Goal: Task Accomplishment & Management: Use online tool/utility

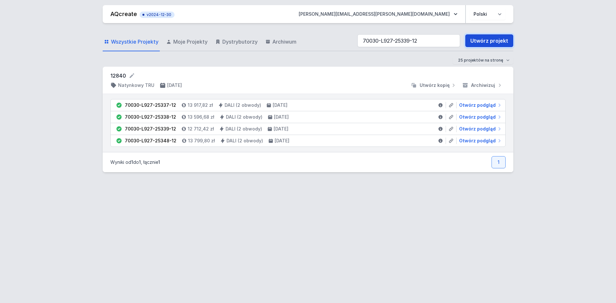
click at [492, 40] on link "Utwórz projekt" at bounding box center [489, 40] width 48 height 13
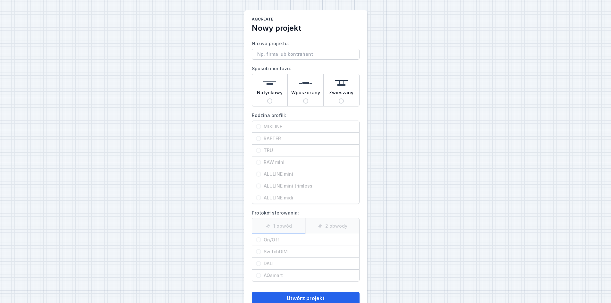
click at [270, 55] on input "Nazwa projektu:" at bounding box center [306, 54] width 108 height 11
type input "Mixline"
click at [273, 97] on span "Natynkowy" at bounding box center [270, 94] width 26 height 9
click at [272, 99] on input "Natynkowy" at bounding box center [269, 101] width 5 height 5
radio input "true"
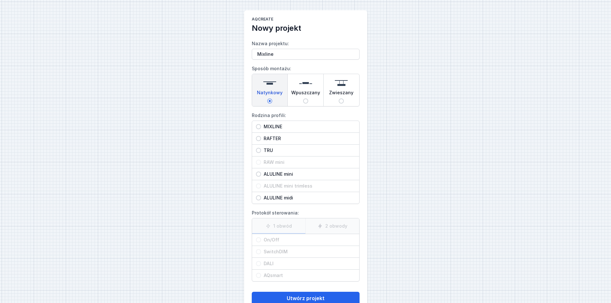
click at [283, 123] on div "MIXLINE" at bounding box center [305, 127] width 107 height 12
click at [261, 124] on input "MIXLINE" at bounding box center [258, 126] width 5 height 5
radio input "true"
click at [282, 238] on span "On/Off" at bounding box center [308, 240] width 94 height 6
click at [261, 238] on input "On/Off" at bounding box center [258, 240] width 5 height 5
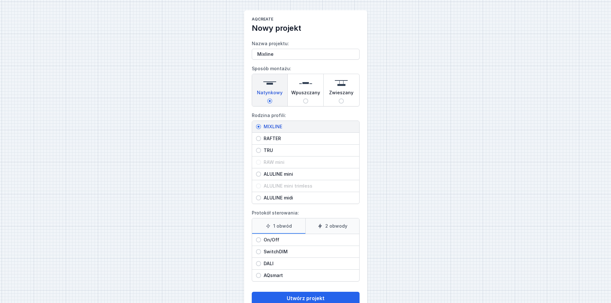
radio input "true"
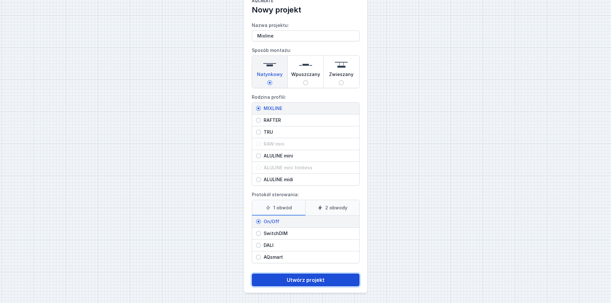
click at [302, 281] on button "Utwórz projekt" at bounding box center [306, 280] width 108 height 13
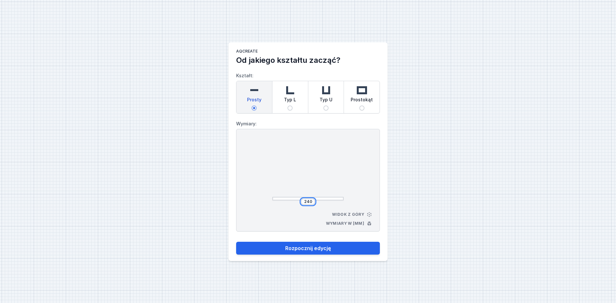
click at [308, 201] on input "240" at bounding box center [308, 201] width 10 height 5
type input "2020"
click at [236, 242] on button "Rozpocznij edycję" at bounding box center [308, 248] width 144 height 13
type input "2020"
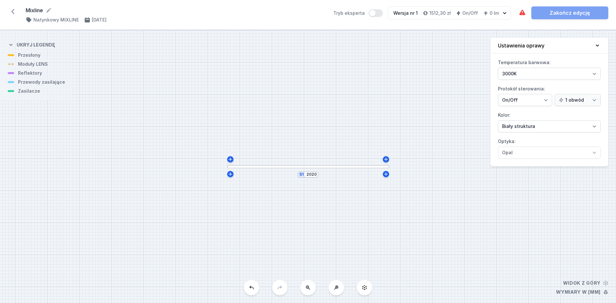
click at [307, 167] on div at bounding box center [308, 167] width 162 height 4
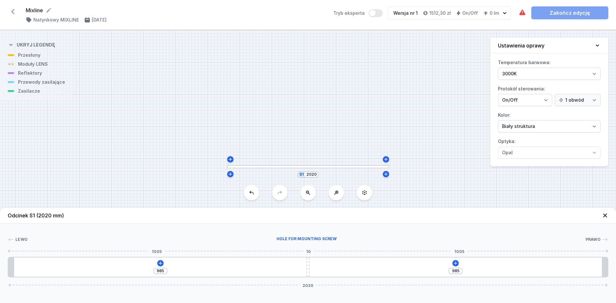
type input "986"
type input "984"
type input "988"
type input "982"
type input "990"
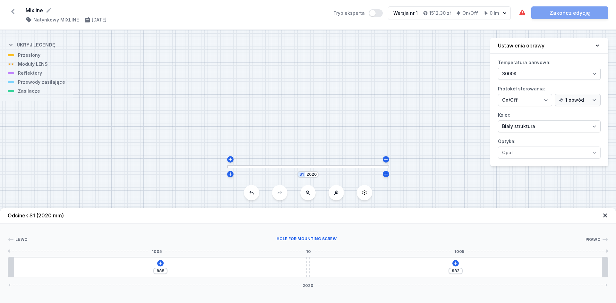
type input "980"
type input "994"
type input "976"
type input "998"
type input "972"
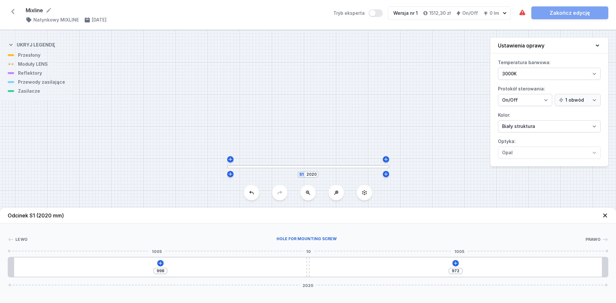
type input "1003"
type input "967"
type input "1008"
type input "962"
type input "1016"
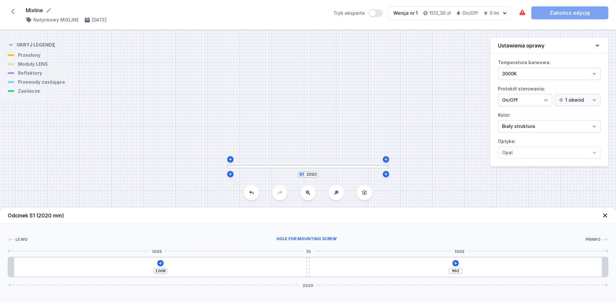
type input "954"
type input "1021"
type input "949"
type input "1028"
type input "942"
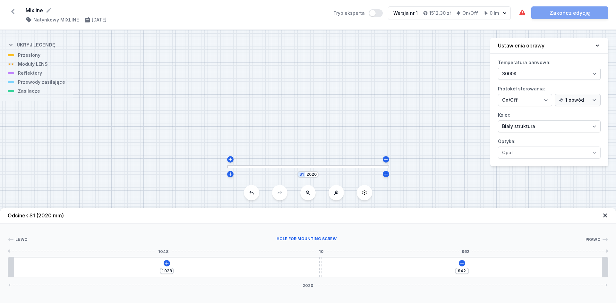
type input "1035"
type input "935"
type input "1042"
type input "928"
type input "1052"
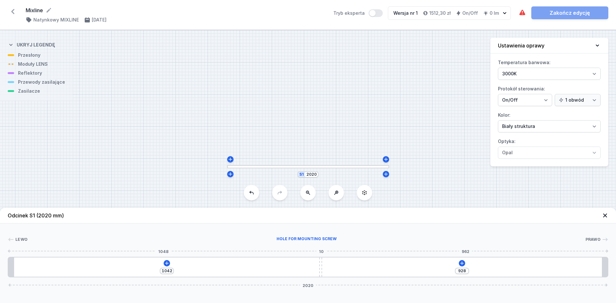
type input "918"
type input "1059"
type input "911"
type input "1065"
type input "905"
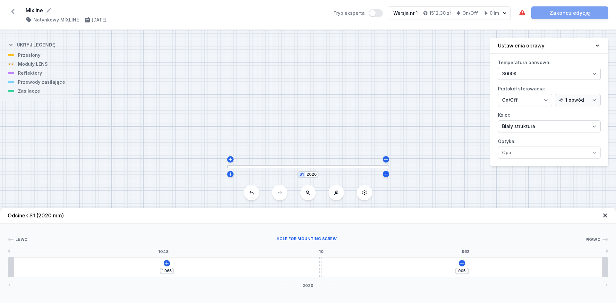
type input "1073"
type input "897"
type input "1080"
type input "890"
type input "1089"
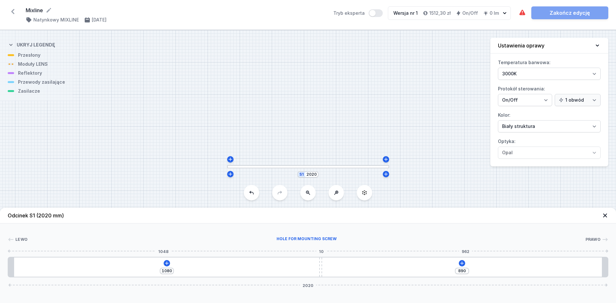
type input "881"
type input "1097"
type input "873"
type input "1113"
type input "857"
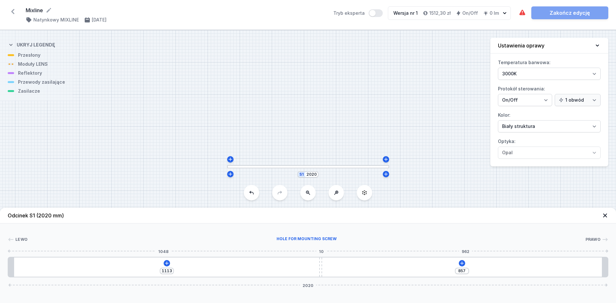
type input "1128"
type input "842"
type input "1138"
type input "832"
type input "1141"
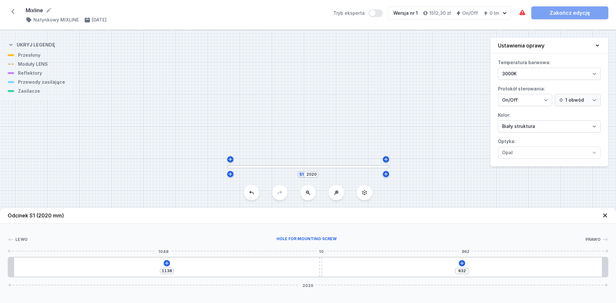
type input "829"
type input "1142"
type input "828"
type input "1143"
drag, startPoint x: 307, startPoint y: 272, endPoint x: 356, endPoint y: 274, distance: 48.5
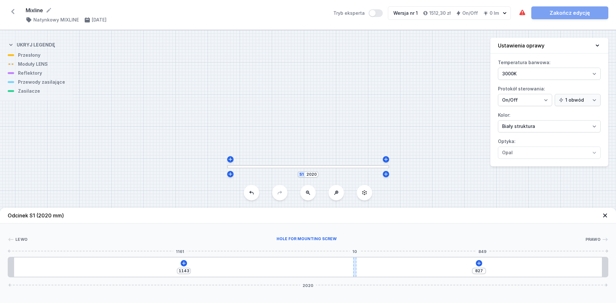
click at [356, 274] on div at bounding box center [354, 267] width 3 height 19
click at [480, 263] on icon at bounding box center [479, 263] width 5 height 5
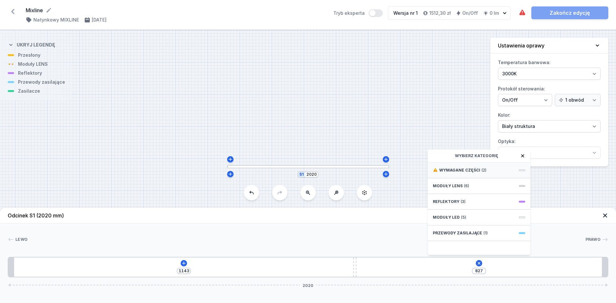
click at [478, 171] on span "Wymagane części" at bounding box center [459, 170] width 41 height 5
click at [478, 164] on div "Hole for power supply cable" at bounding box center [479, 170] width 103 height 14
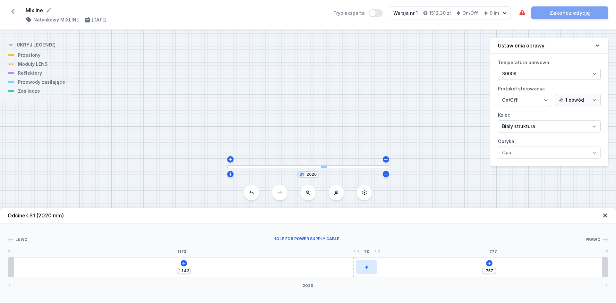
type input "827"
type input "1006"
type input "67"
type input "1001"
type input "72"
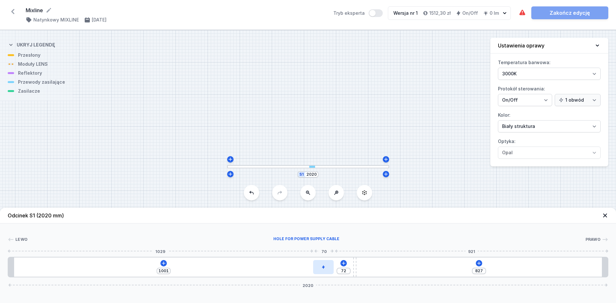
type input "996"
type input "77"
type input "994"
type input "79"
type input "991"
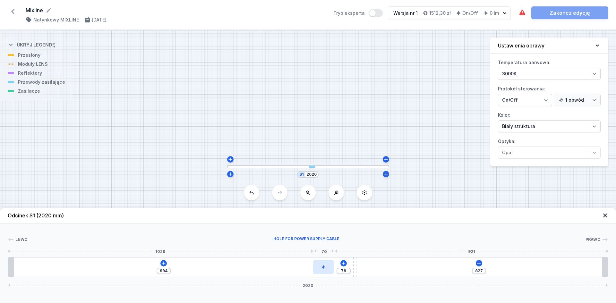
type input "82"
type input "989"
type input "84"
type input "985"
type input "88"
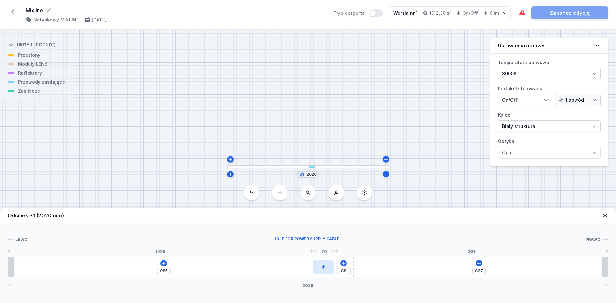
type input "981"
type input "92"
type input "976"
type input "97"
type input "971"
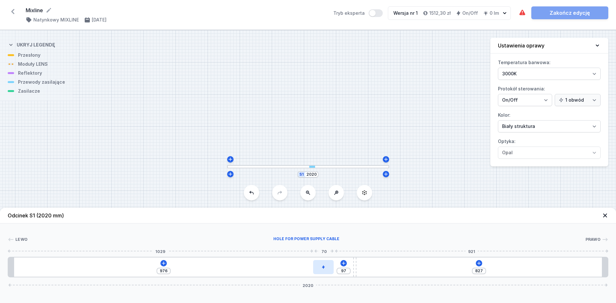
type input "102"
type input "965"
type input "108"
type input "958"
type input "115"
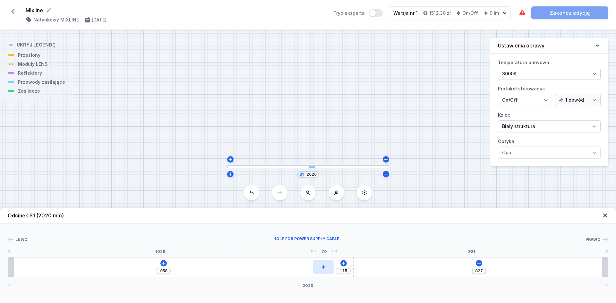
type input "951"
type input "122"
type input "947"
type input "126"
type input "946"
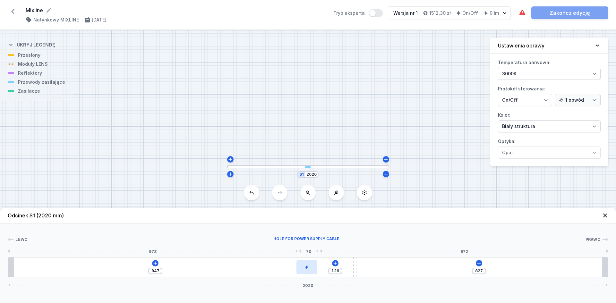
type input "127"
type input "947"
type input "126"
type input "948"
type input "125"
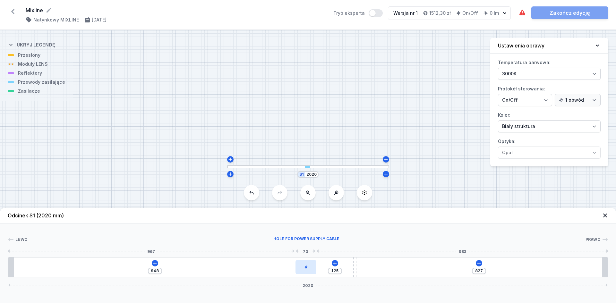
type input "950"
type input "123"
type input "951"
type input "122"
type input "952"
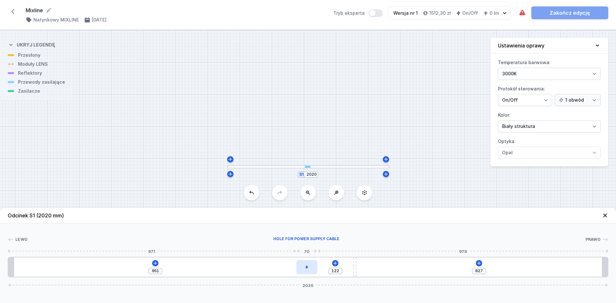
type input "121"
type input "953"
type input "120"
type input "954"
type input "119"
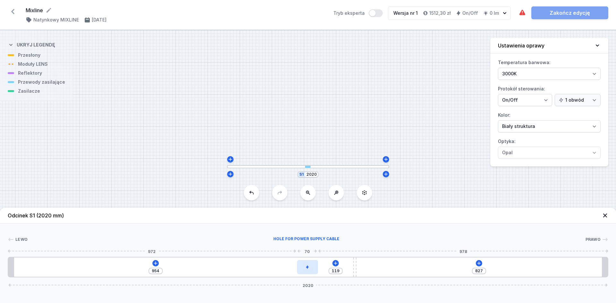
type input "955"
type input "118"
type input "957"
type input "116"
type input "958"
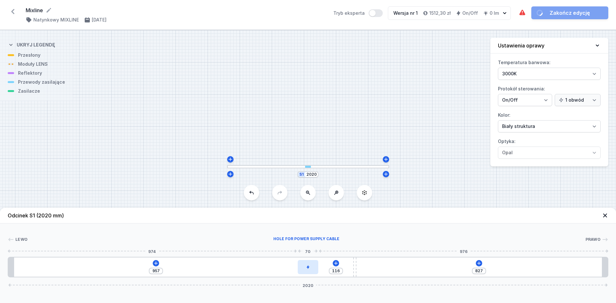
type input "115"
type input "959"
type input "114"
type input "958"
type input "115"
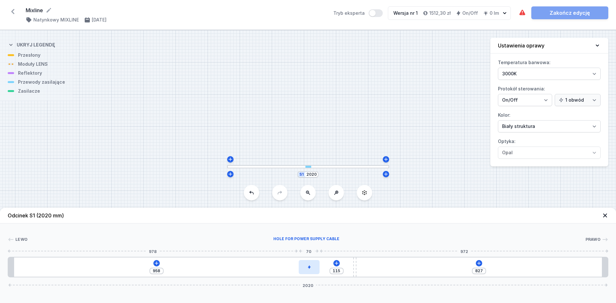
type input "957"
type input "116"
type input "956"
type input "117"
type input "955"
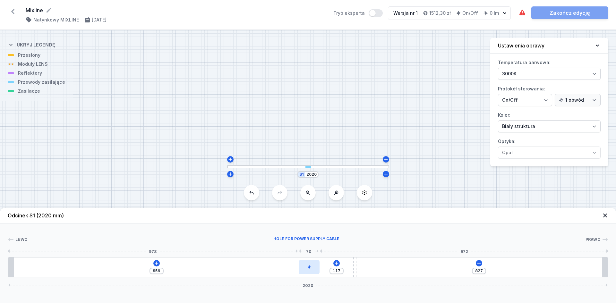
type input "118"
drag, startPoint x: 375, startPoint y: 265, endPoint x: 316, endPoint y: 263, distance: 58.4
click at [316, 263] on div at bounding box center [308, 267] width 21 height 14
click at [480, 264] on icon at bounding box center [479, 263] width 5 height 5
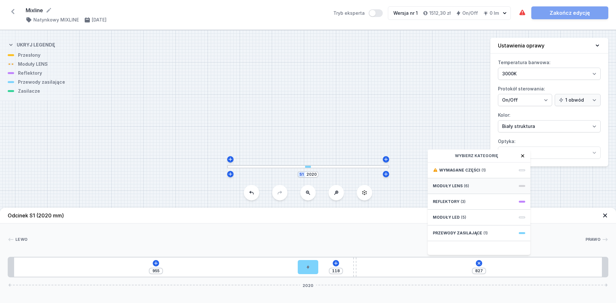
click at [459, 188] on span "Moduły LENS" at bounding box center [448, 186] width 30 height 5
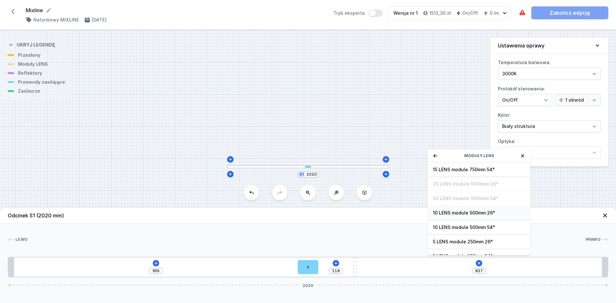
scroll to position [23, 0]
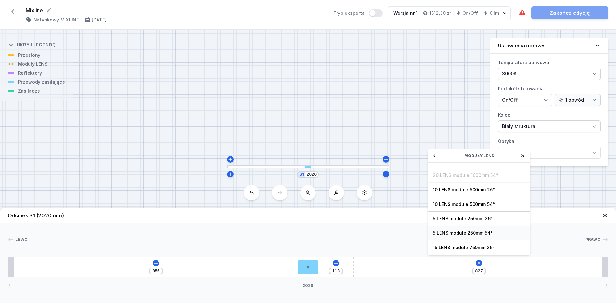
click at [498, 234] on span "5 LENS module 250mm 54°" at bounding box center [479, 233] width 92 height 6
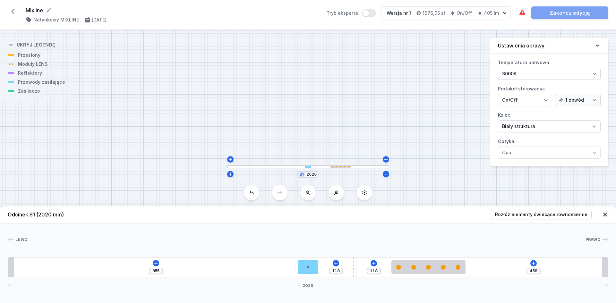
type input "401"
type input "176"
type input "354"
type input "223"
type input "321"
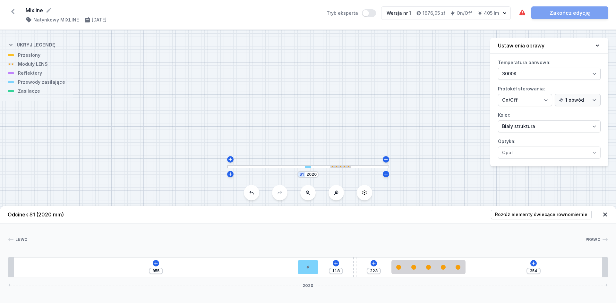
type input "256"
type input "298"
type input "279"
type input "278"
type input "299"
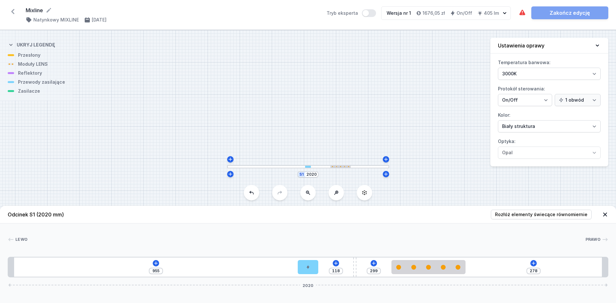
type input "263"
type input "314"
type input "249"
type input "328"
type input "233"
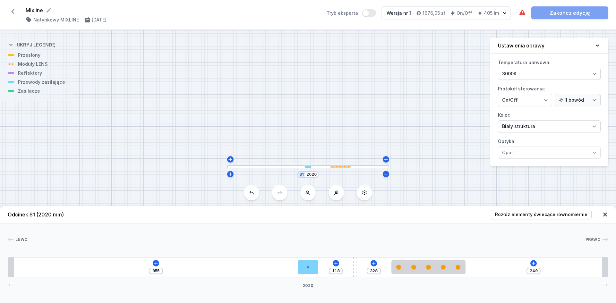
type input "344"
type input "217"
type input "360"
type input "205"
type input "372"
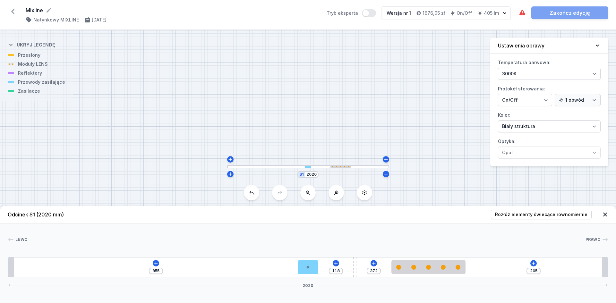
type input "195"
type input "382"
type input "193"
type input "384"
type input "188"
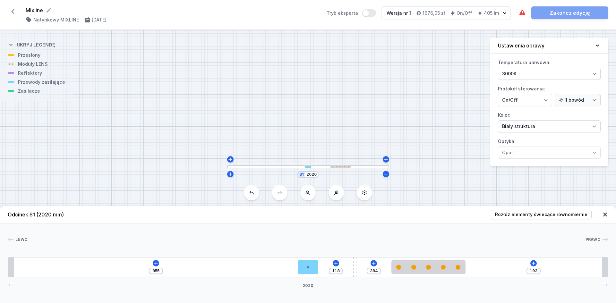
type input "389"
type input "177"
type input "400"
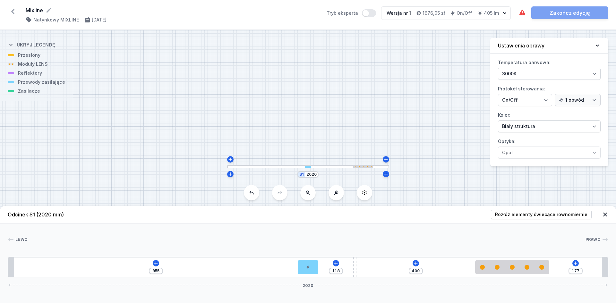
type input "167"
type input "410"
type input "158"
type input "419"
type input "153"
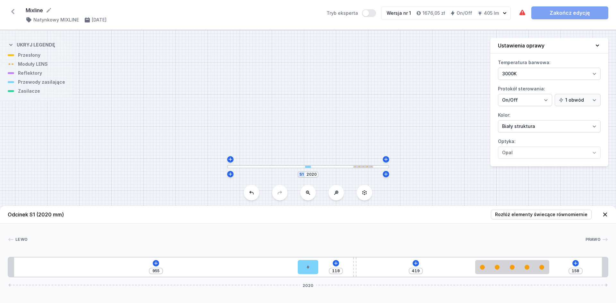
type input "424"
type input "151"
type input "426"
type input "147"
type input "430"
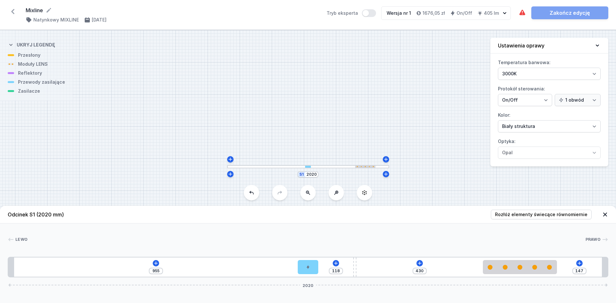
type input "140"
type input "437"
type input "136"
type input "441"
type input "134"
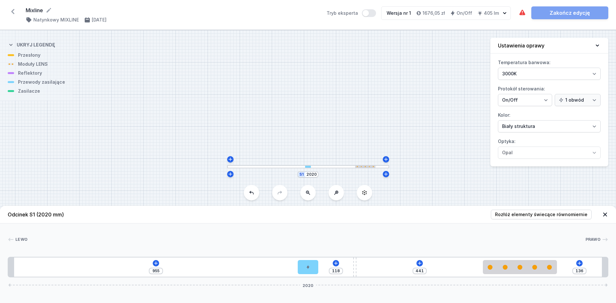
type input "443"
type input "131"
type input "446"
type input "126"
type input "451"
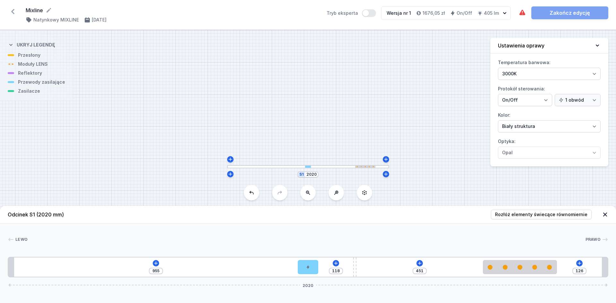
type input "124"
type input "453"
type input "122"
type input "455"
type input "120"
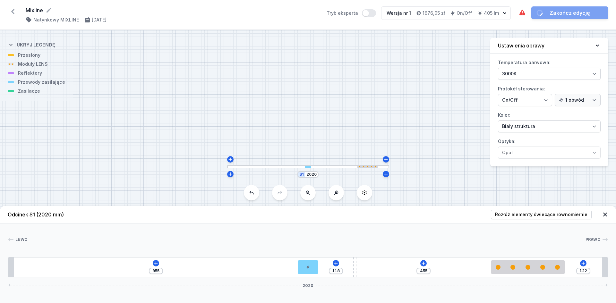
type input "457"
type input "117"
type input "460"
type input "115"
type input "462"
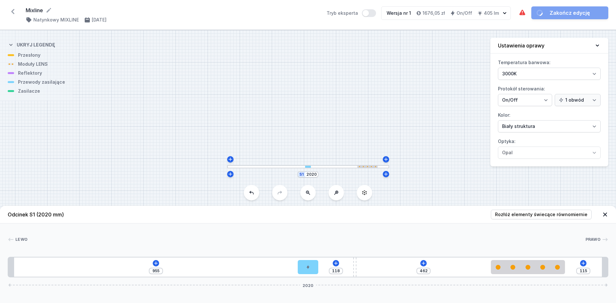
type input "114"
type input "463"
type input "108"
type input "469"
type input "102"
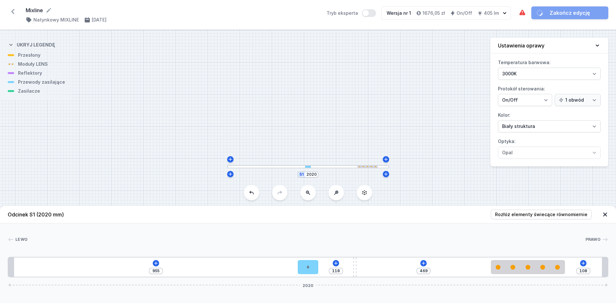
type input "475"
type input "97"
type input "480"
type input "90"
type input "487"
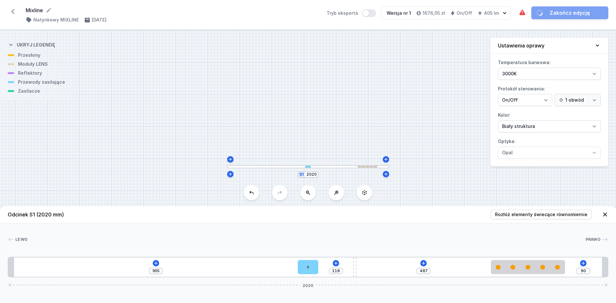
type input "81"
type input "496"
type input "75"
type input "502"
type input "71"
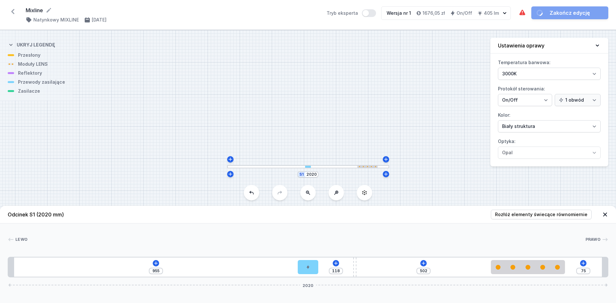
type input "506"
type input "70"
type input "507"
type input "69"
type input "508"
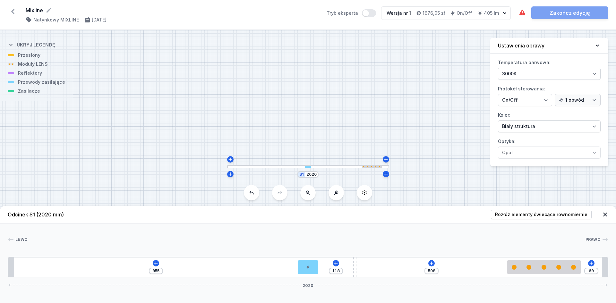
type input "63"
type input "514"
type input "56"
type input "521"
type input "52"
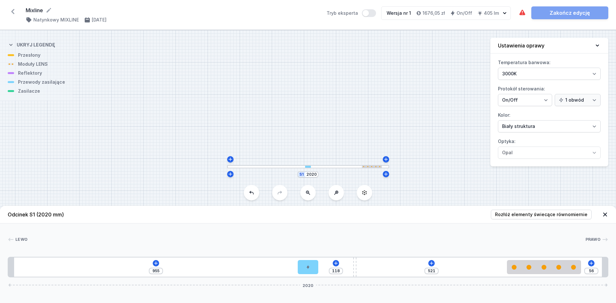
type input "525"
drag, startPoint x: 401, startPoint y: 271, endPoint x: 564, endPoint y: 278, distance: 163.2
click at [564, 278] on div "Odcinek S1 (2020 mm) Rozłóż elementy świecące równomiernie Lewo Prawo 1 2 3 4 1…" at bounding box center [308, 254] width 616 height 97
click at [432, 265] on icon at bounding box center [434, 263] width 5 height 5
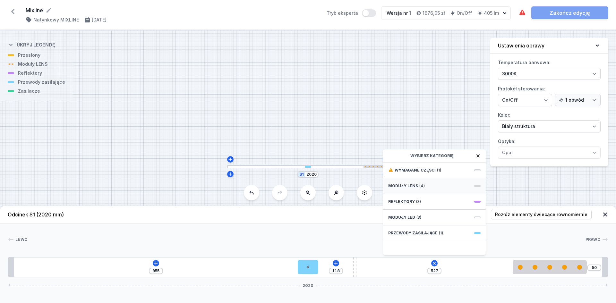
click at [432, 182] on div "Moduły LENS (4)" at bounding box center [434, 186] width 103 height 16
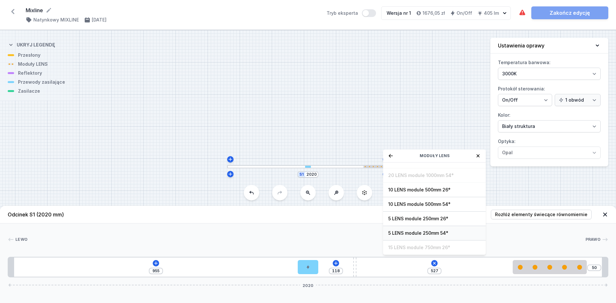
click at [454, 234] on span "5 LENS module 250mm 54°" at bounding box center [434, 233] width 92 height 6
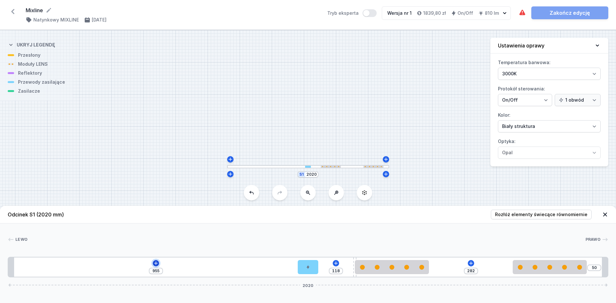
click at [154, 263] on icon at bounding box center [155, 263] width 5 height 5
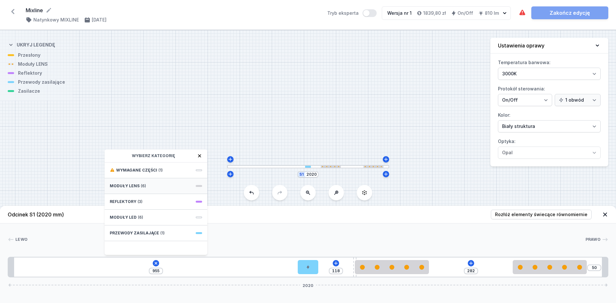
click at [177, 188] on div "Moduły LENS (6)" at bounding box center [156, 186] width 103 height 16
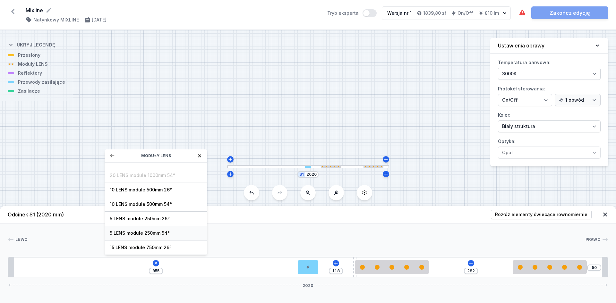
click at [188, 233] on span "5 LENS module 250mm 54°" at bounding box center [156, 233] width 92 height 6
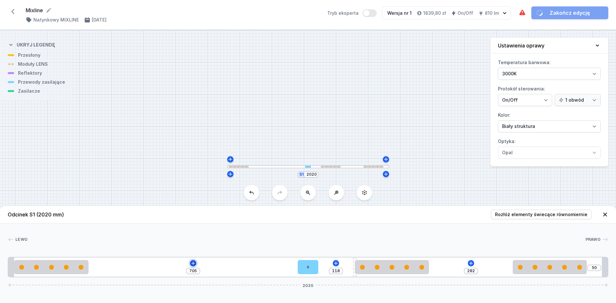
click at [191, 263] on icon at bounding box center [193, 263] width 5 height 5
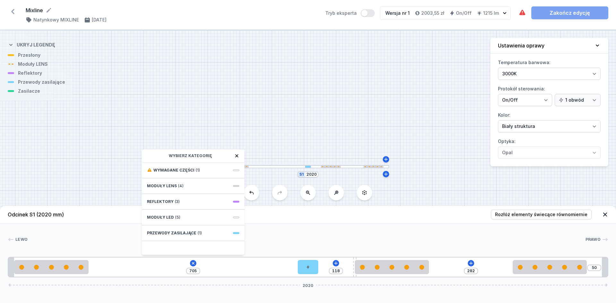
click at [213, 189] on div "Moduły LENS (4)" at bounding box center [193, 186] width 103 height 16
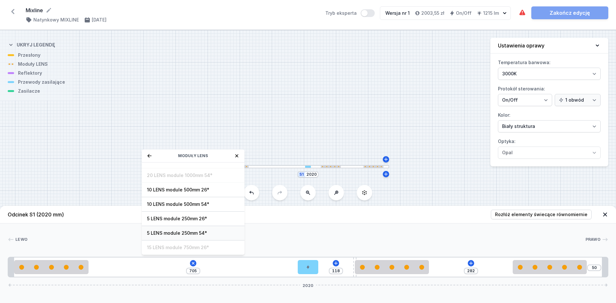
click at [210, 233] on span "5 LENS module 250mm 54°" at bounding box center [193, 233] width 92 height 6
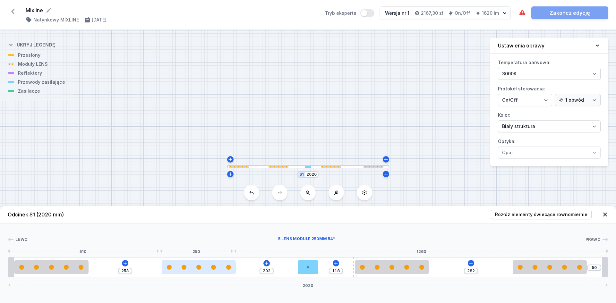
drag, startPoint x: 150, startPoint y: 264, endPoint x: 222, endPoint y: 270, distance: 72.2
click at [222, 270] on div at bounding box center [199, 267] width 74 height 14
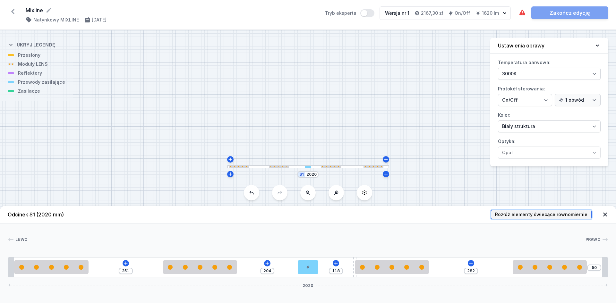
click at [565, 214] on span "Rozłóż elementy świecące równomiernie" at bounding box center [541, 215] width 92 height 6
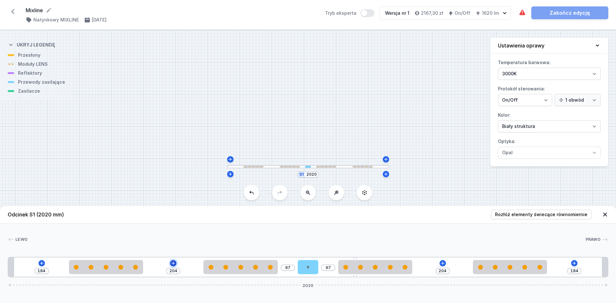
click at [176, 264] on icon at bounding box center [173, 263] width 5 height 5
click at [128, 269] on div at bounding box center [106, 267] width 74 height 5
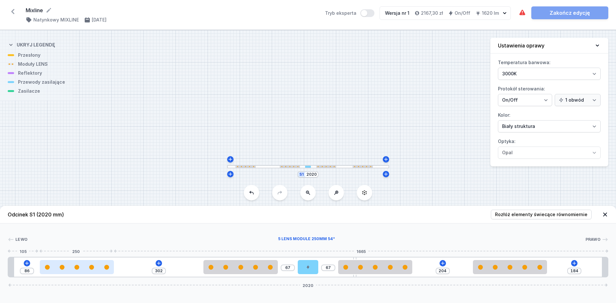
drag, startPoint x: 128, startPoint y: 269, endPoint x: 93, endPoint y: 268, distance: 34.4
click at [93, 268] on div at bounding box center [77, 267] width 74 height 5
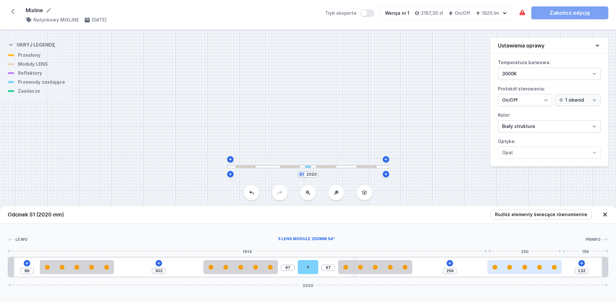
drag, startPoint x: 528, startPoint y: 269, endPoint x: 548, endPoint y: 272, distance: 20.4
click at [548, 272] on div at bounding box center [525, 267] width 74 height 14
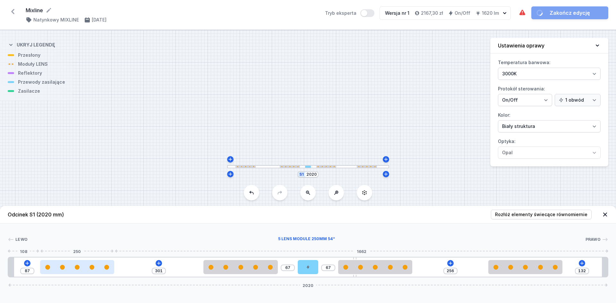
drag, startPoint x: 71, startPoint y: 269, endPoint x: 66, endPoint y: 269, distance: 5.1
click at [66, 269] on div at bounding box center [77, 267] width 74 height 5
click at [31, 273] on input "87" at bounding box center [27, 271] width 10 height 5
click at [100, 292] on div "Odcinek S1 (2020 mm) Rozłóż elementy świecące równomiernie Lewo Prawo 1 2 2 3 4…" at bounding box center [308, 254] width 616 height 97
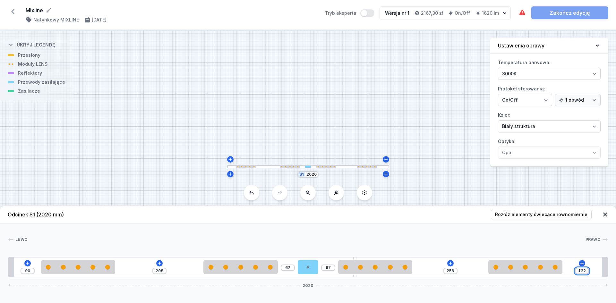
click at [584, 269] on input "132" at bounding box center [582, 271] width 10 height 5
click at [565, 297] on div "Odcinek S1 (2020 mm) Rozłóż elementy świecące równomiernie Lewo Prawo 1 2 2 3 4…" at bounding box center [308, 254] width 616 height 97
click at [163, 270] on input "298" at bounding box center [159, 271] width 10 height 5
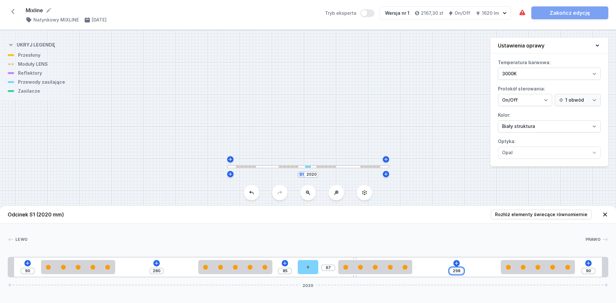
click at [462, 270] on input "298" at bounding box center [457, 271] width 10 height 5
click at [446, 295] on div "Odcinek S1 (2020 mm) Rozłóż elementy świecące równomiernie Lewo Prawo 1 2 2 3 4…" at bounding box center [308, 254] width 616 height 97
click at [455, 262] on icon at bounding box center [454, 263] width 5 height 5
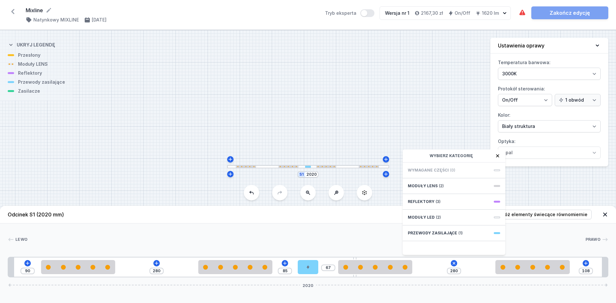
click at [453, 174] on div "Wymagane części (0)" at bounding box center [454, 171] width 103 height 16
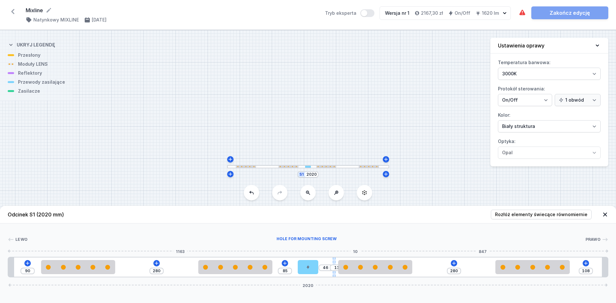
drag, startPoint x: 354, startPoint y: 259, endPoint x: 334, endPoint y: 258, distance: 20.2
click at [334, 258] on div at bounding box center [334, 267] width 3 height 19
click at [328, 298] on div "Odcinek S1 (2020 mm) Rozłóż elementy świecące równomiernie Lewo Prawo 1 2 2 3 4…" at bounding box center [308, 254] width 616 height 97
drag, startPoint x: 333, startPoint y: 276, endPoint x: 329, endPoint y: 275, distance: 3.9
click at [329, 275] on div at bounding box center [328, 267] width 3 height 19
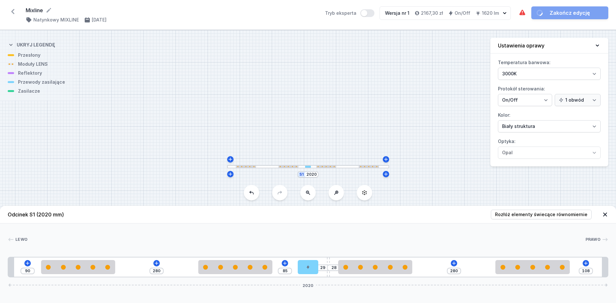
click at [328, 294] on div "Odcinek S1 (2020 mm) Rozłóż elementy świecące równomiernie Lewo Prawo 1 2 2 3 4…" at bounding box center [308, 254] width 616 height 97
